Goal: Information Seeking & Learning: Learn about a topic

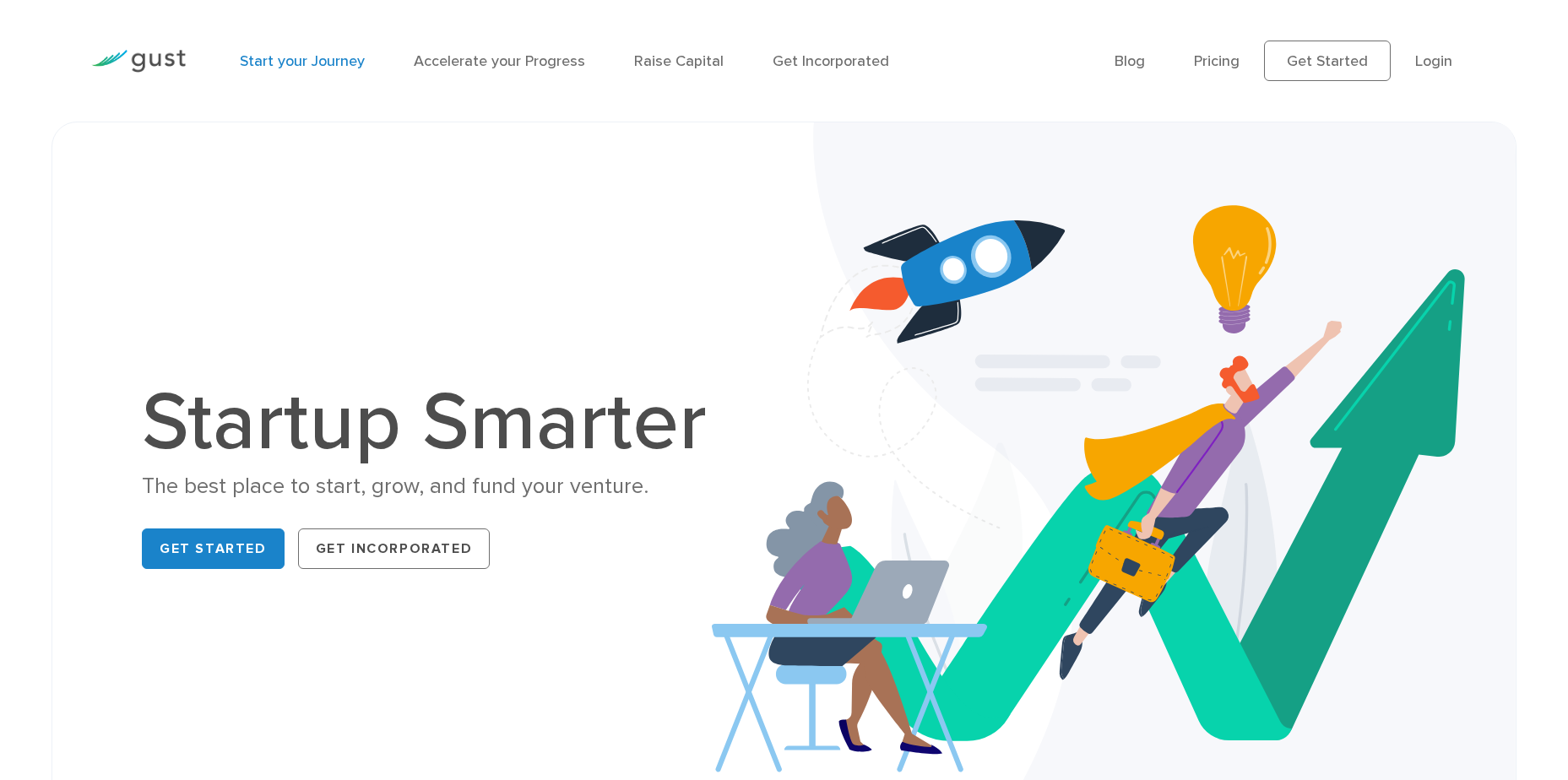
click at [293, 57] on link "Start your Journey" at bounding box center [302, 61] width 125 height 18
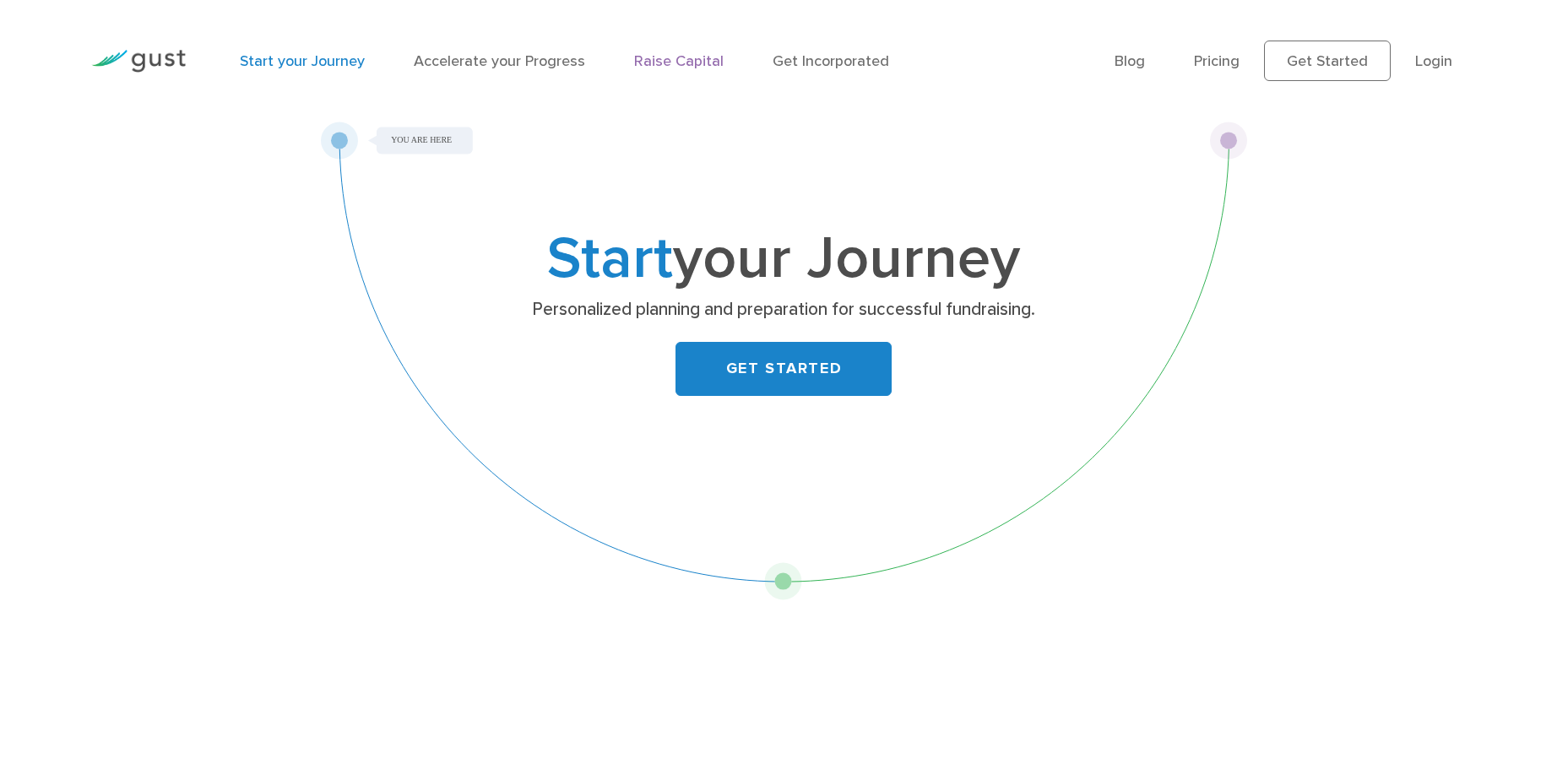
drag, startPoint x: 671, startPoint y: 85, endPoint x: 658, endPoint y: 66, distance: 23.0
click at [667, 79] on div "Start your Journey Accelerate your Progress Raise Capital Get Incorporated" at bounding box center [664, 61] width 875 height 74
click at [657, 64] on link "Raise Capital" at bounding box center [679, 61] width 90 height 18
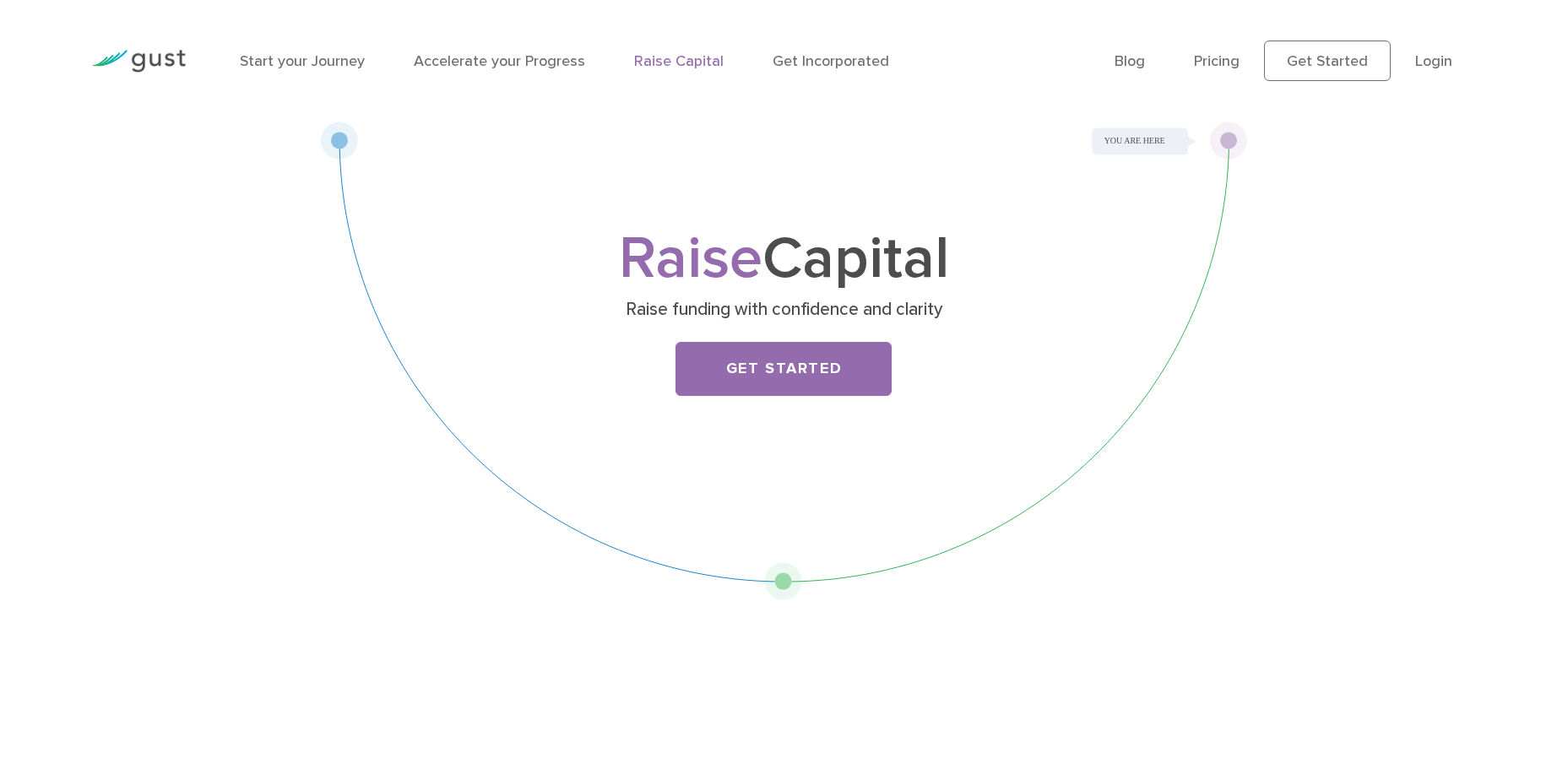
click at [1240, 67] on link "Pricing" at bounding box center [1217, 61] width 46 height 18
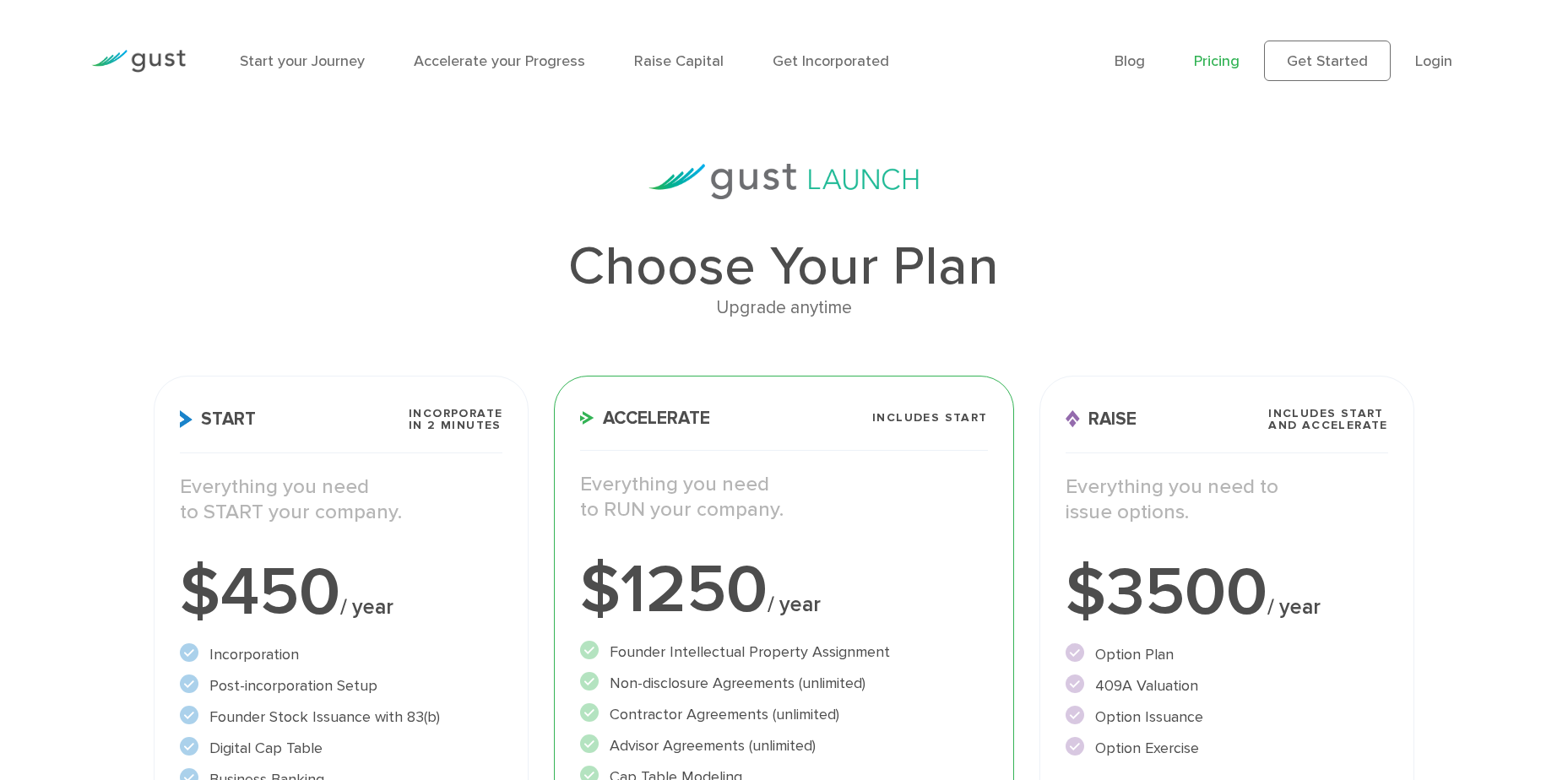
click at [147, 59] on img at bounding box center [138, 61] width 94 height 22
